Goal: Information Seeking & Learning: Learn about a topic

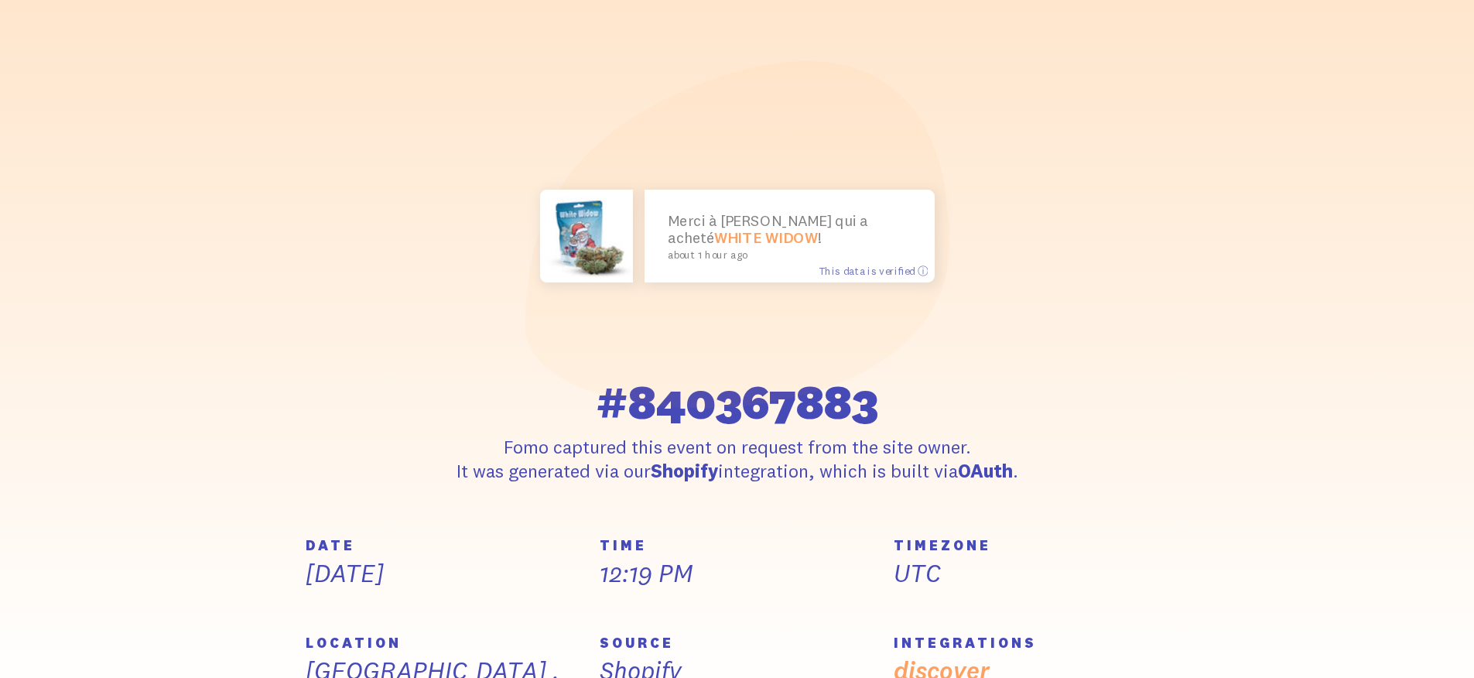
scroll to position [82, 0]
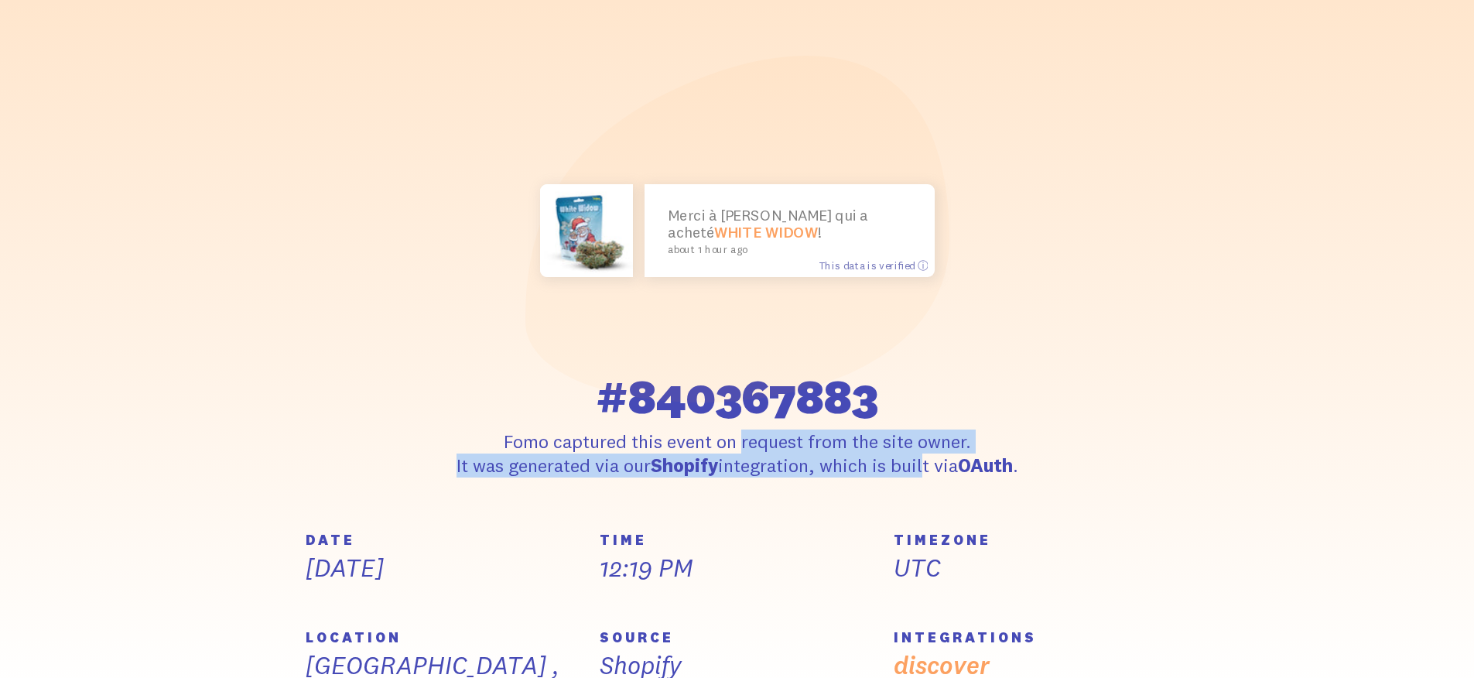
drag, startPoint x: 907, startPoint y: 450, endPoint x: 973, endPoint y: 457, distance: 66.2
click at [973, 459] on p "Fomo captured this event on request from the site owner. It was generated via o…" at bounding box center [738, 453] width 570 height 48
drag, startPoint x: 973, startPoint y: 449, endPoint x: 830, endPoint y: 432, distance: 144.2
click at [967, 448] on p "Fomo captured this event on request from the site owner. It was generated via o…" at bounding box center [738, 453] width 570 height 48
drag, startPoint x: 830, startPoint y: 432, endPoint x: 911, endPoint y: 472, distance: 90.7
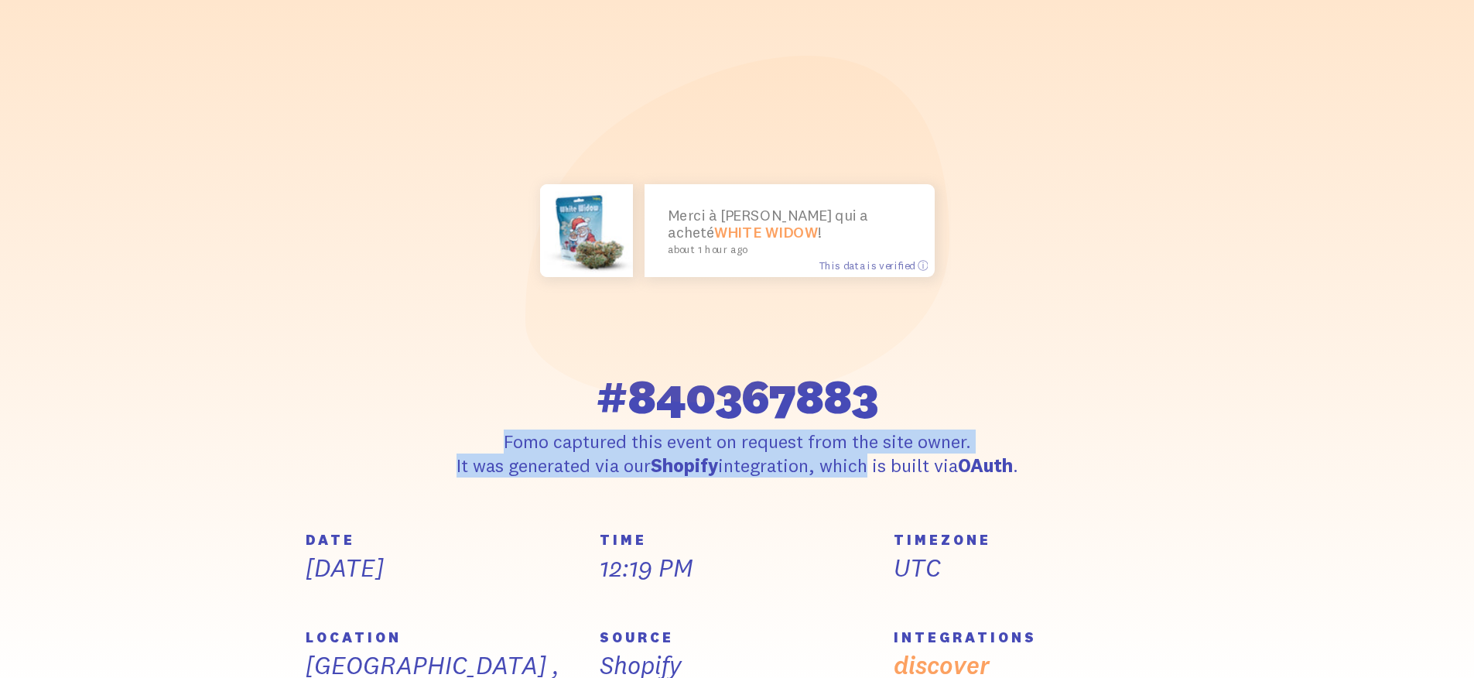
click at [908, 472] on div "#840367883 [PERSON_NAME] captured this event on request from the site owner. It…" at bounding box center [738, 424] width 570 height 105
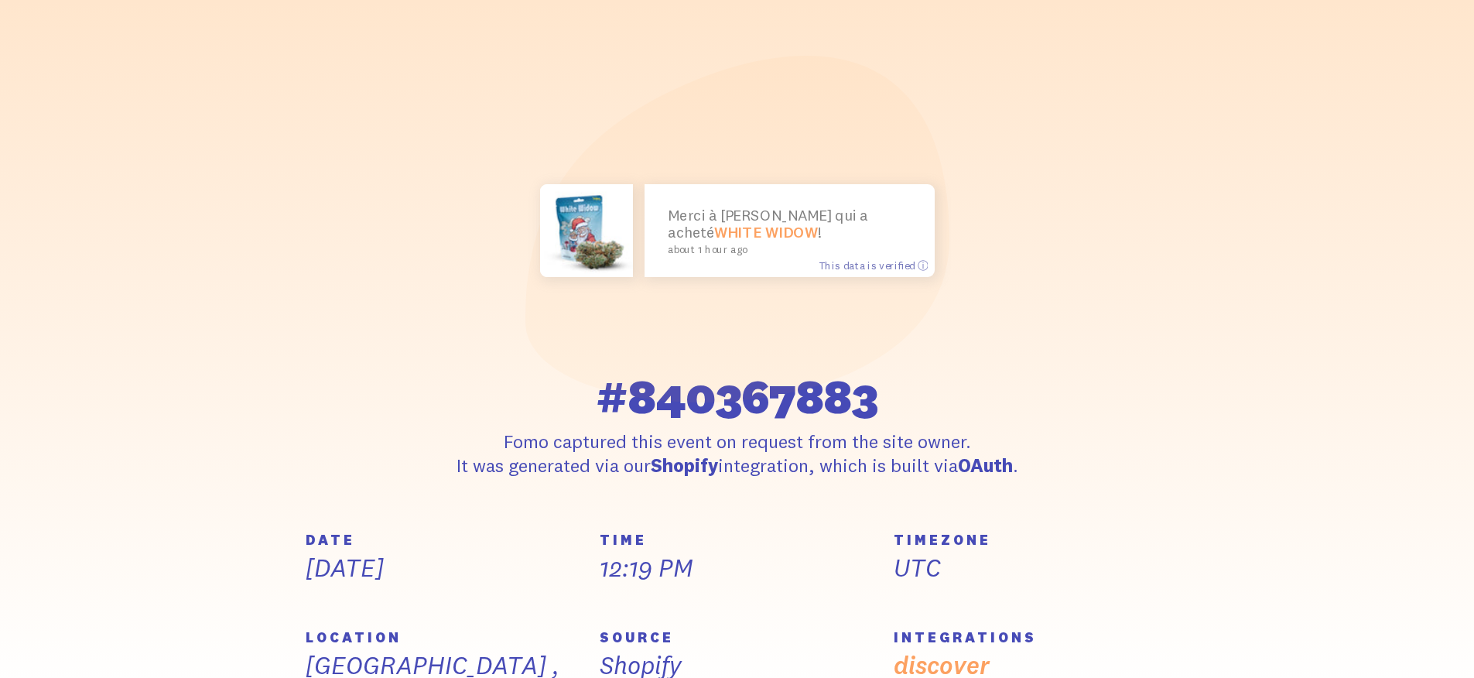
click at [912, 471] on p "Fomo captured this event on request from the site owner. It was generated via o…" at bounding box center [738, 453] width 570 height 48
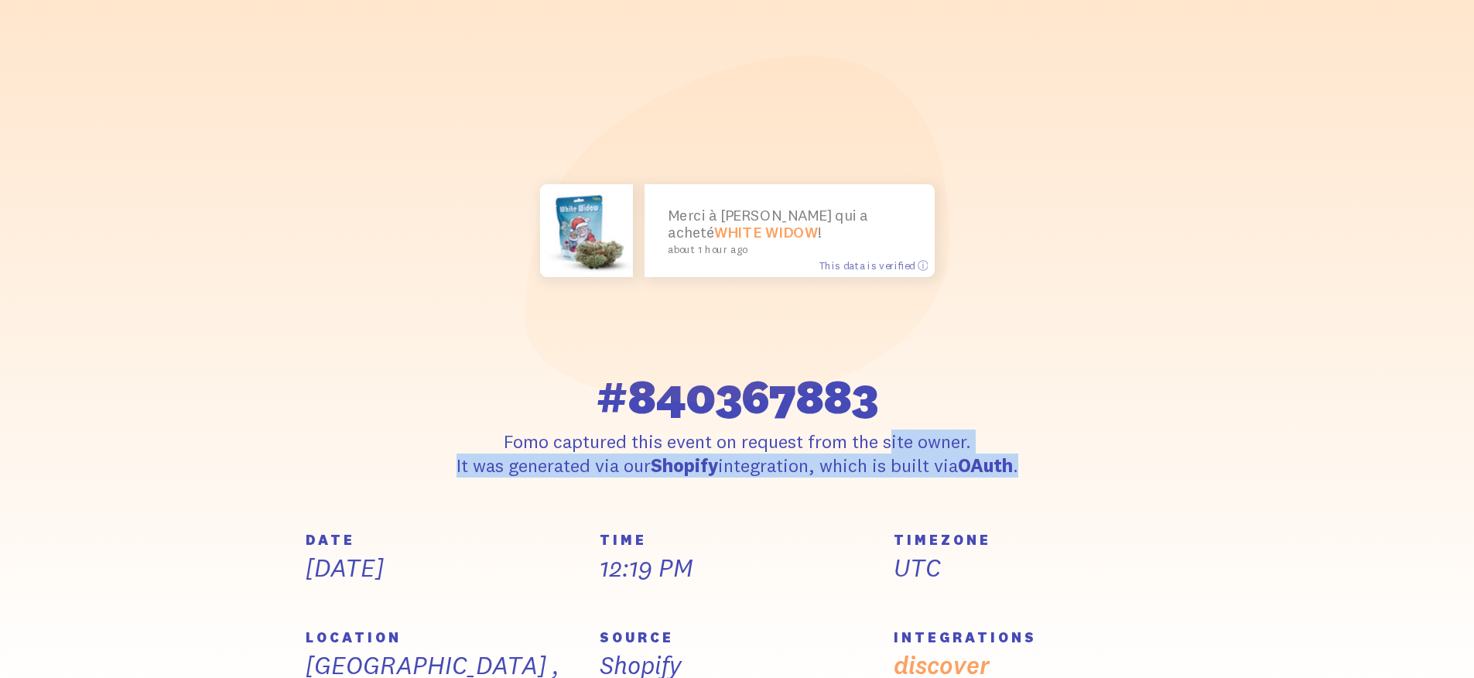
drag, startPoint x: 795, startPoint y: 476, endPoint x: 865, endPoint y: 538, distance: 93.2
click at [867, 533] on section "Merci à [PERSON_NAME] qui a acheté WHITE WIDOW ! about 1 hour ago This data is …" at bounding box center [737, 265] width 1474 height 536
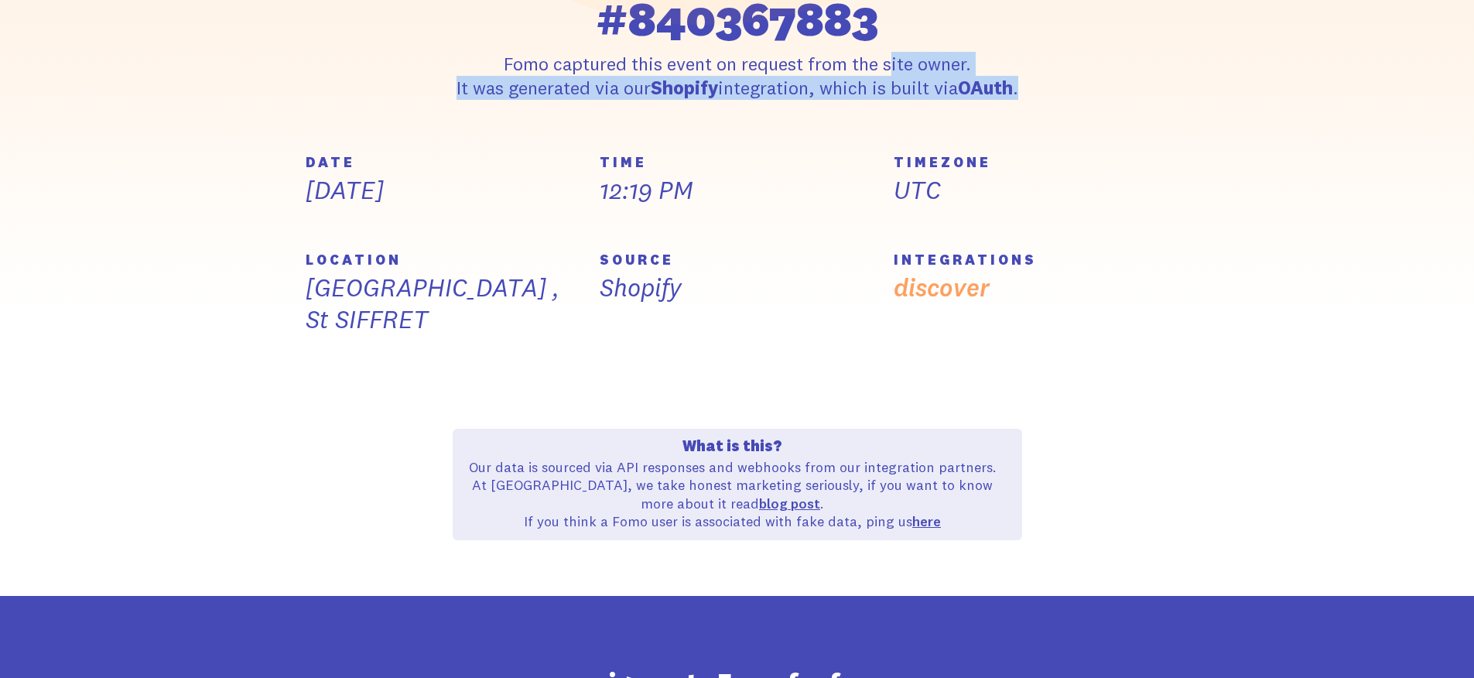
scroll to position [0, 0]
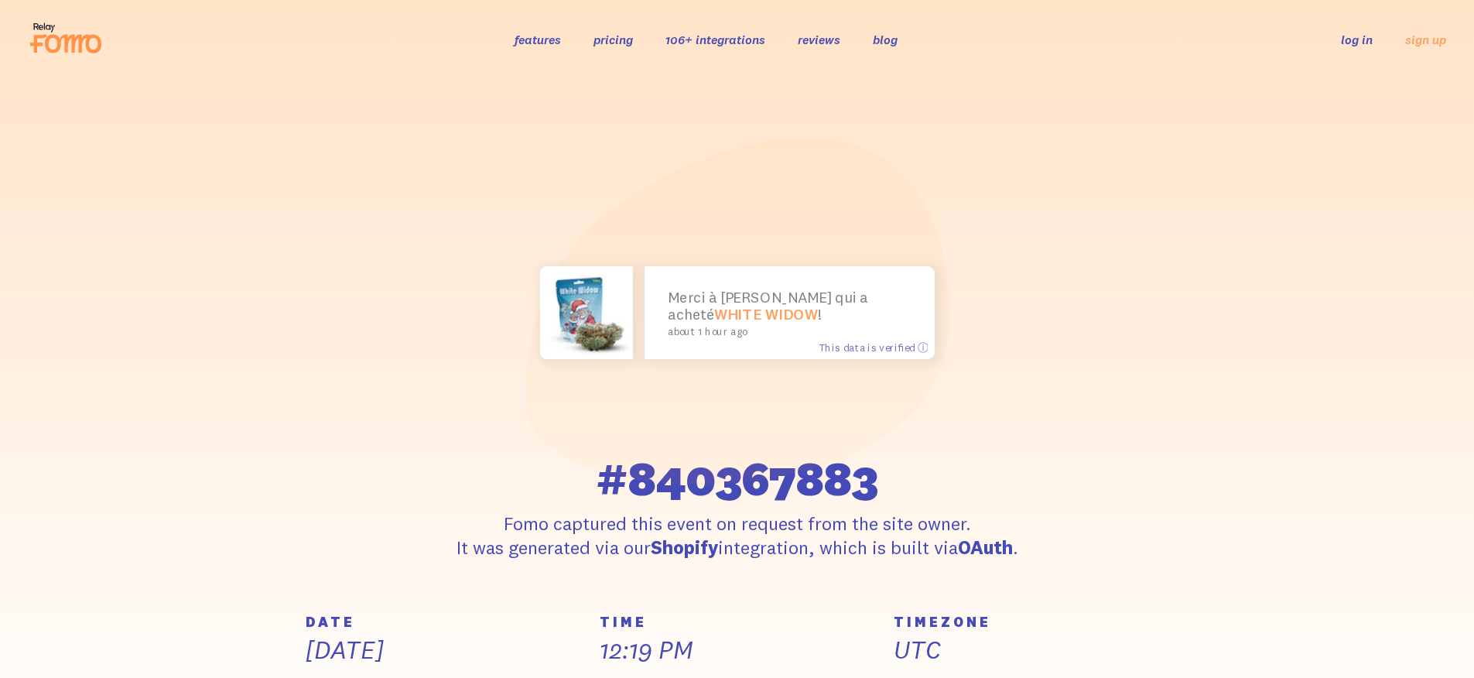
click at [522, 24] on div "features pricing 106+ integrations reviews blog log in sign up log in sign up" at bounding box center [737, 40] width 1418 height 42
click at [535, 36] on link "features" at bounding box center [538, 39] width 46 height 15
